Goal: Check status

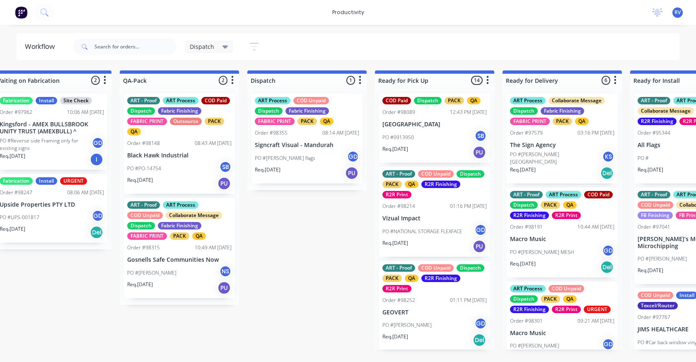
scroll to position [0, 520]
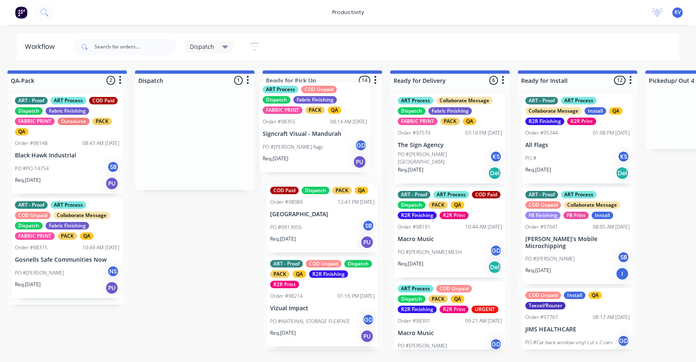
drag, startPoint x: 195, startPoint y: 149, endPoint x: 318, endPoint y: 137, distance: 123.6
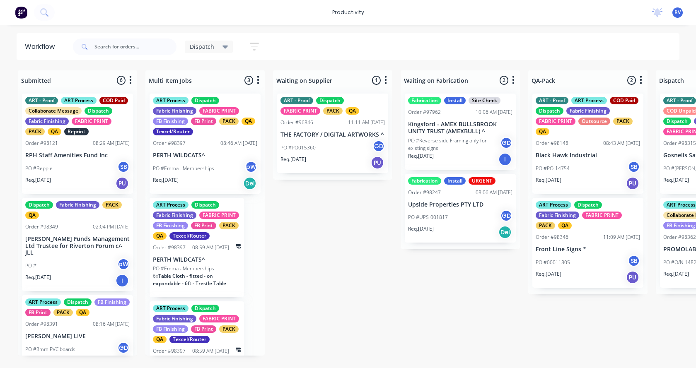
click at [129, 307] on div "ART Process Dispatch FB Finishing FB Print PACK QA Order #98391 08:16 AM 29/08/…" at bounding box center [77, 335] width 111 height 80
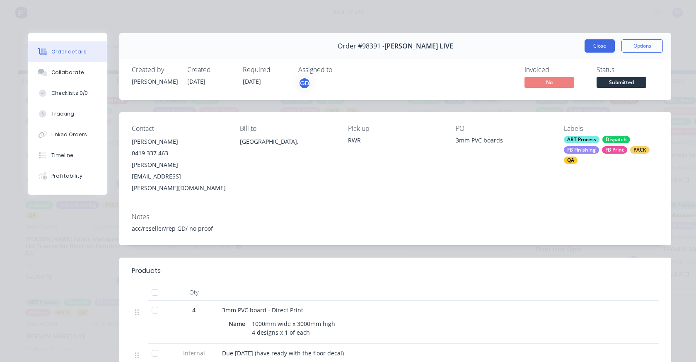
click at [588, 43] on button "Close" at bounding box center [599, 45] width 30 height 13
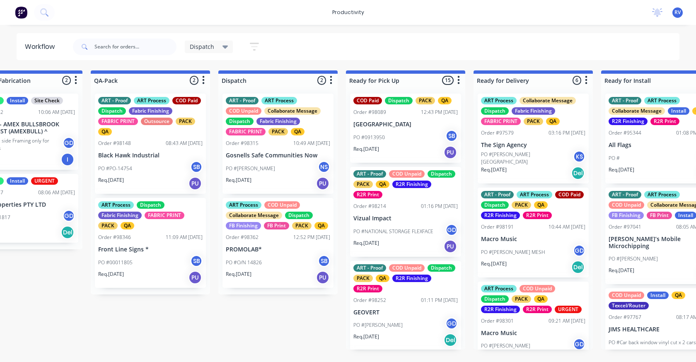
scroll to position [0, 441]
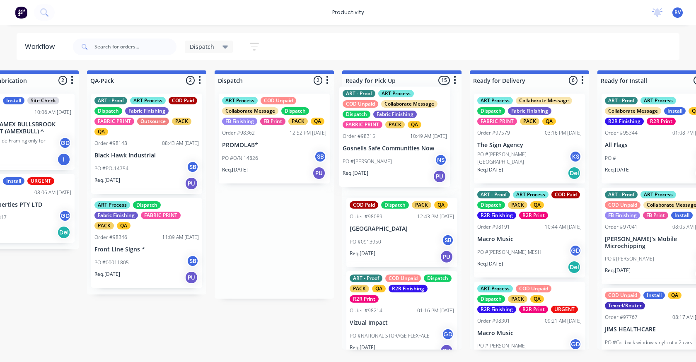
drag, startPoint x: 307, startPoint y: 149, endPoint x: 372, endPoint y: 148, distance: 64.6
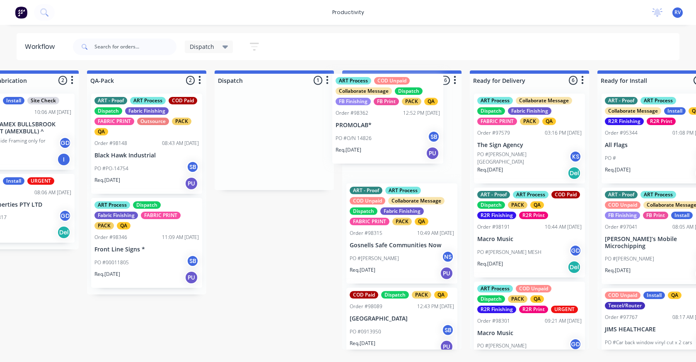
drag, startPoint x: 263, startPoint y: 137, endPoint x: 382, endPoint y: 117, distance: 120.2
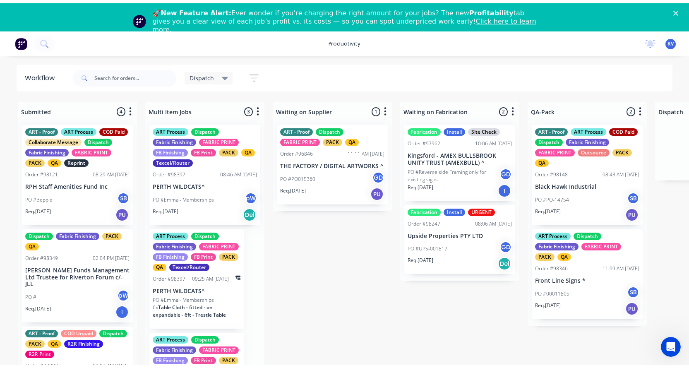
click at [679, 12] on polygon "Close" at bounding box center [676, 12] width 5 height 5
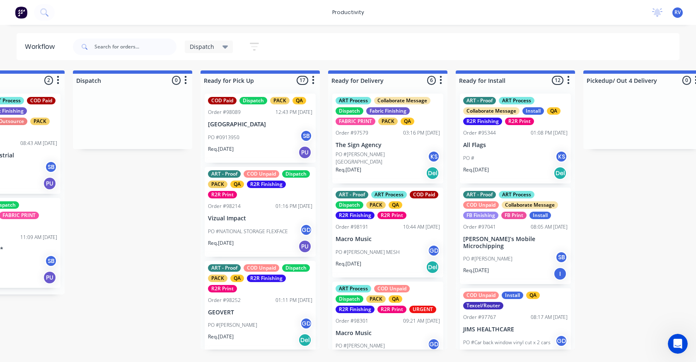
scroll to position [0, 584]
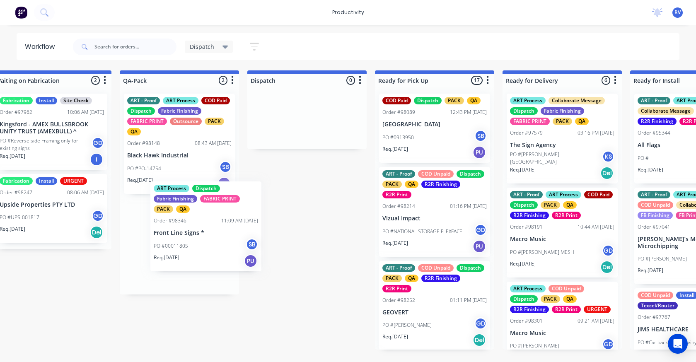
scroll to position [0, 408]
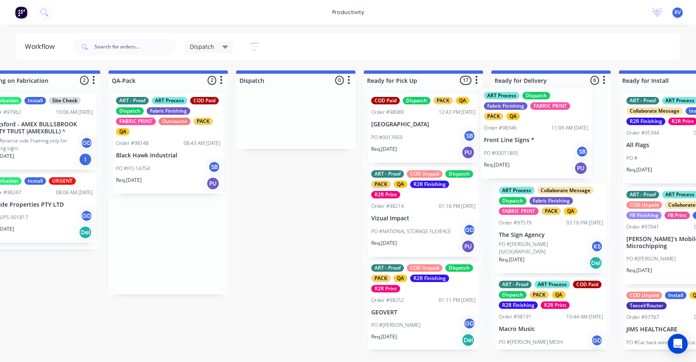
drag, startPoint x: 159, startPoint y: 260, endPoint x: 518, endPoint y: 147, distance: 376.0
